Goal: Information Seeking & Learning: Learn about a topic

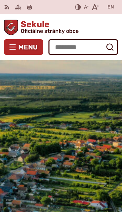
click at [22, 48] on span "Menu" at bounding box center [27, 46] width 19 height 5
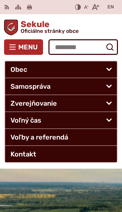
click at [105, 123] on button "Otvoriť podmenu pre" at bounding box center [109, 120] width 16 height 16
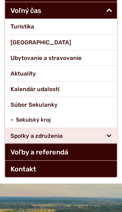
scroll to position [110, 0]
click at [50, 73] on span "Aktuality" at bounding box center [61, 73] width 101 height 15
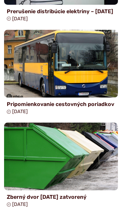
scroll to position [903, 0]
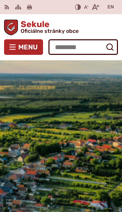
click at [26, 46] on span "Menu" at bounding box center [27, 46] width 19 height 5
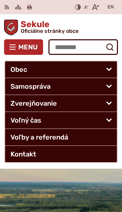
click at [107, 122] on button "Otvoriť podmenu pre" at bounding box center [109, 120] width 16 height 16
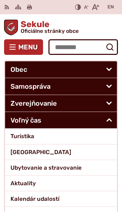
click at [56, 197] on span "Kalendár udalostí" at bounding box center [61, 199] width 101 height 15
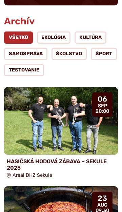
scroll to position [110, 0]
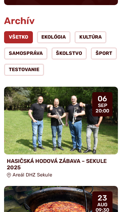
click at [77, 128] on img at bounding box center [61, 121] width 114 height 68
